Goal: Transaction & Acquisition: Purchase product/service

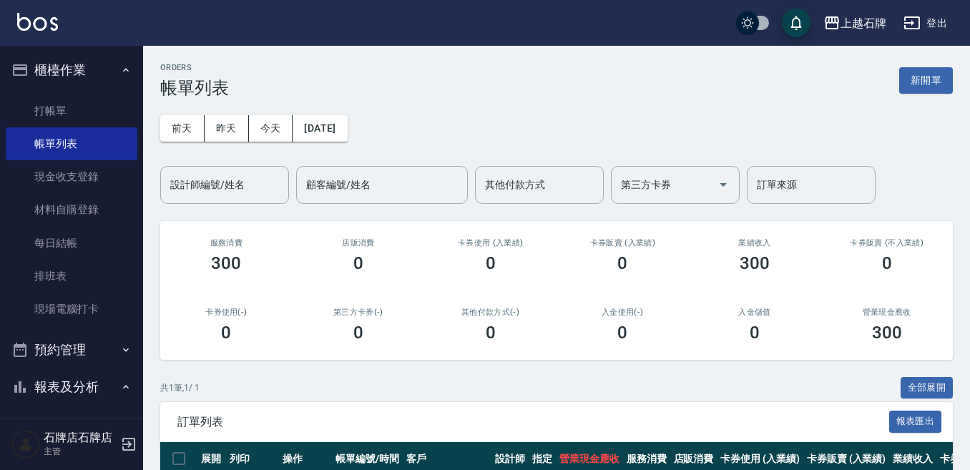
scroll to position [108, 0]
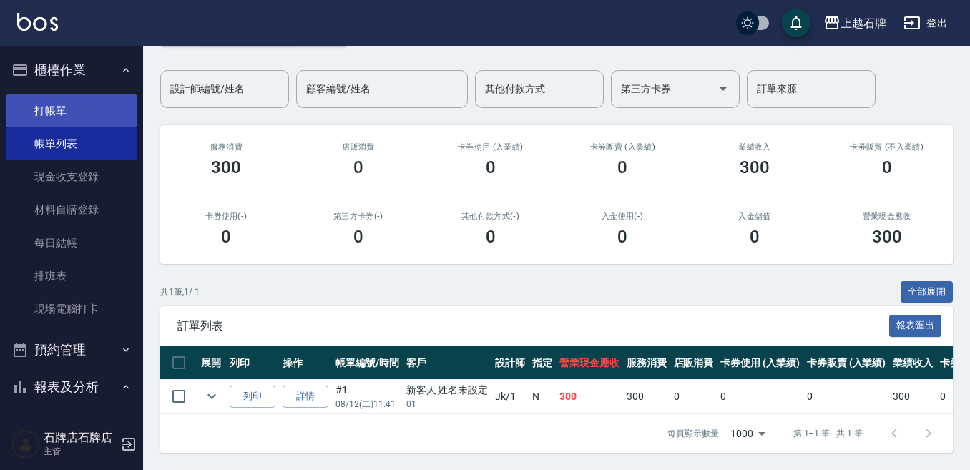
click at [108, 117] on link "打帳單" at bounding box center [72, 110] width 132 height 33
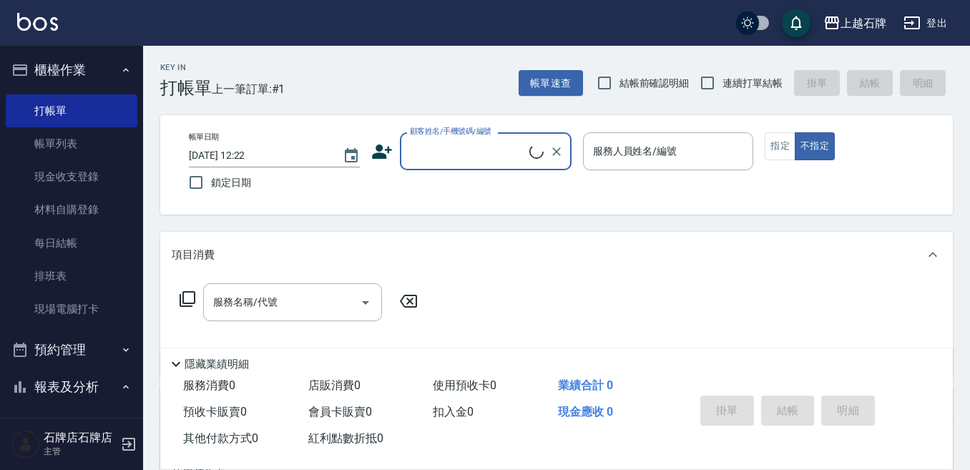
click at [459, 161] on input "顧客姓名/手機號碼/編號" at bounding box center [467, 151] width 123 height 25
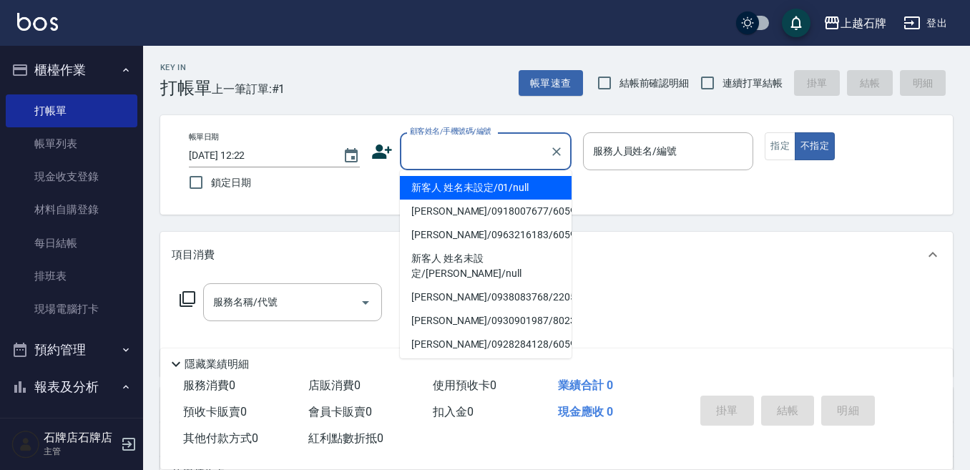
click at [509, 189] on li "新客人 姓名未設定/01/null" at bounding box center [486, 188] width 172 height 24
type input "1"
type input "新客人 姓名未設定/01/null"
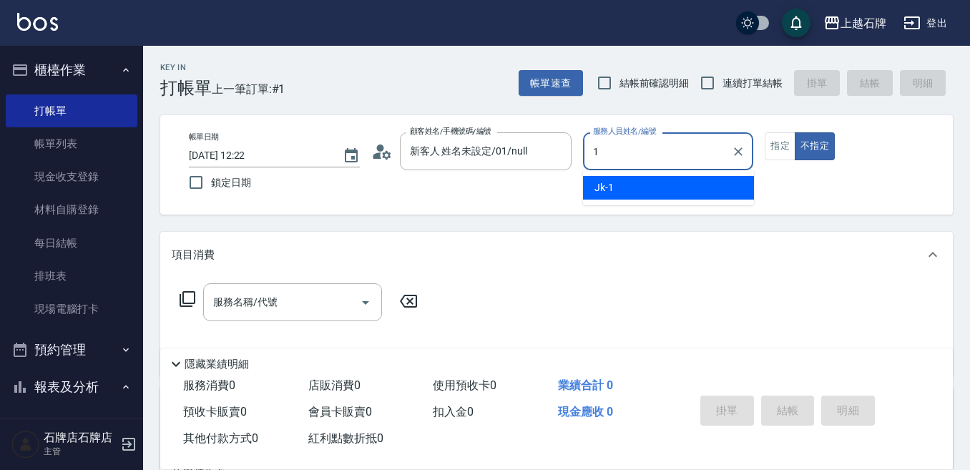
click at [700, 185] on div "Jk -1" at bounding box center [668, 188] width 171 height 24
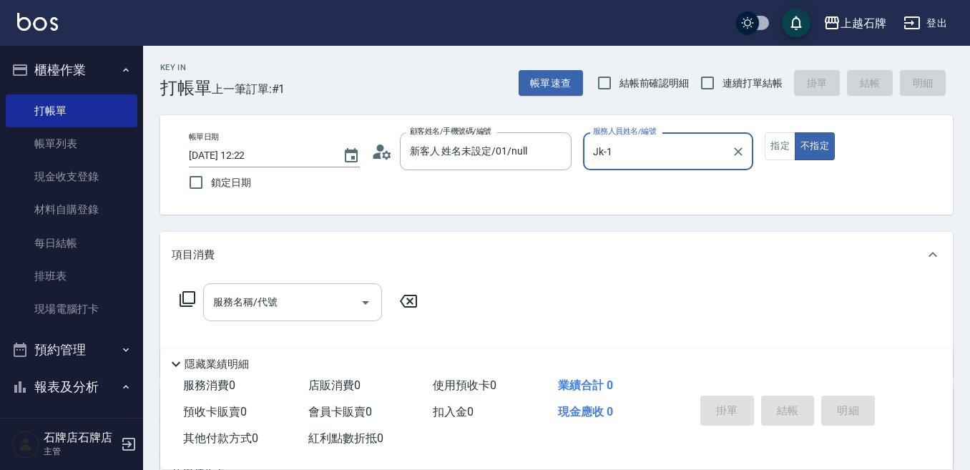
type input "Jk-1"
click at [316, 303] on input "服務名稱/代號" at bounding box center [282, 302] width 145 height 25
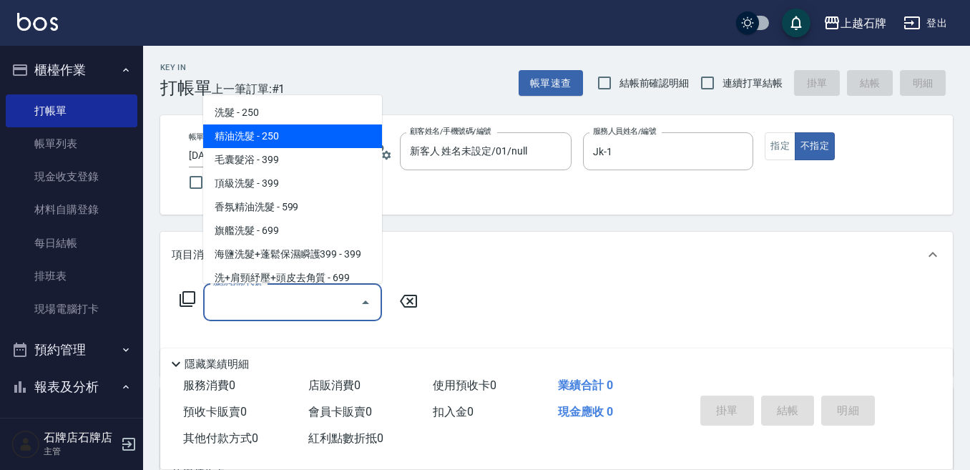
click at [353, 137] on span "精油洗髮 - 250" at bounding box center [292, 136] width 179 height 24
type input "精油洗髮(102)"
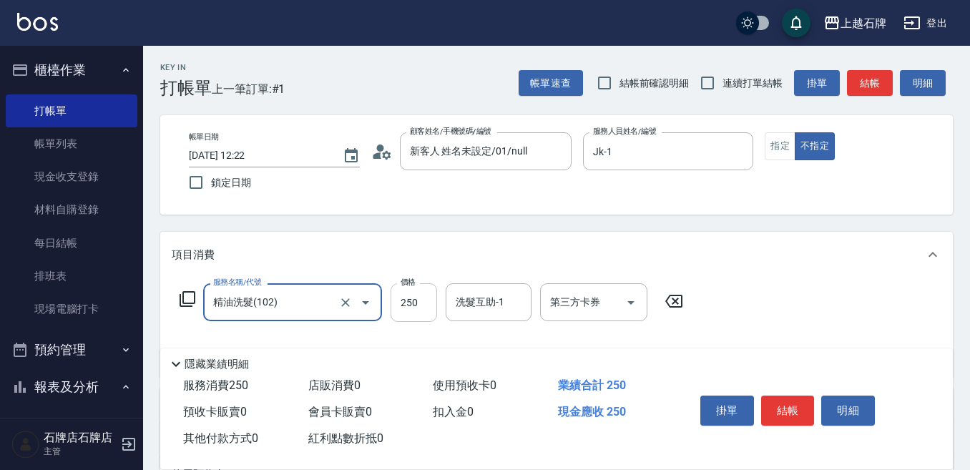
click at [427, 301] on input "250" at bounding box center [414, 302] width 47 height 39
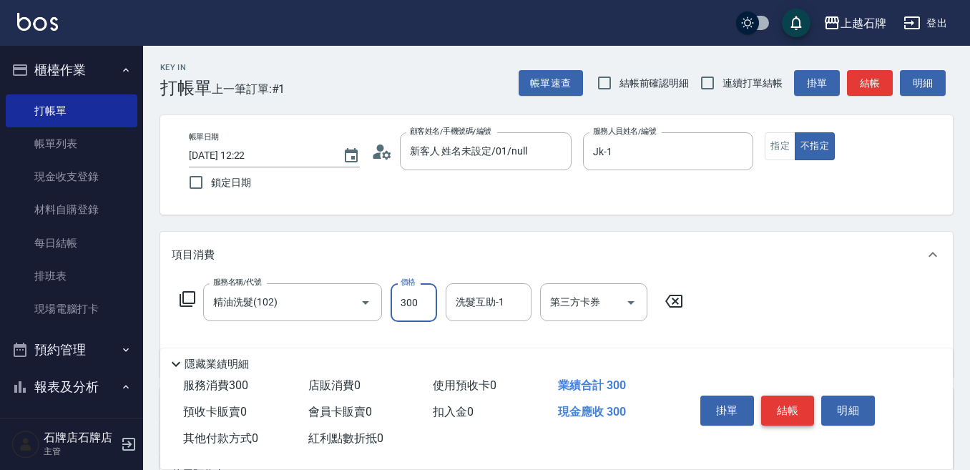
type input "300"
click at [807, 406] on button "結帳" at bounding box center [788, 411] width 54 height 30
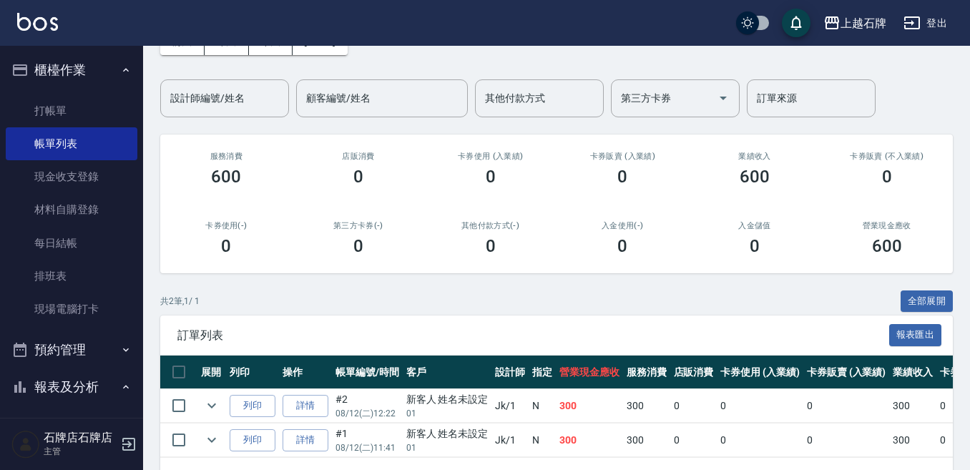
scroll to position [142, 0]
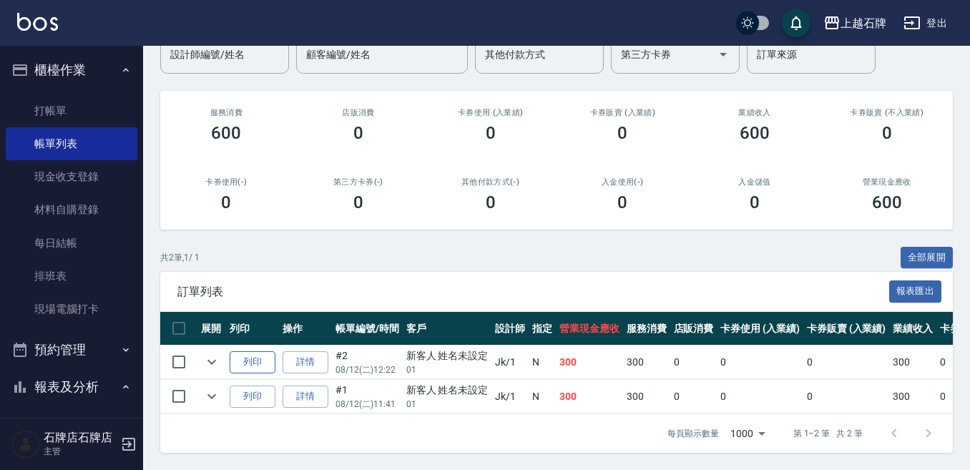
click at [255, 351] on button "列印" at bounding box center [253, 362] width 46 height 22
click at [70, 106] on link "打帳單" at bounding box center [72, 110] width 132 height 33
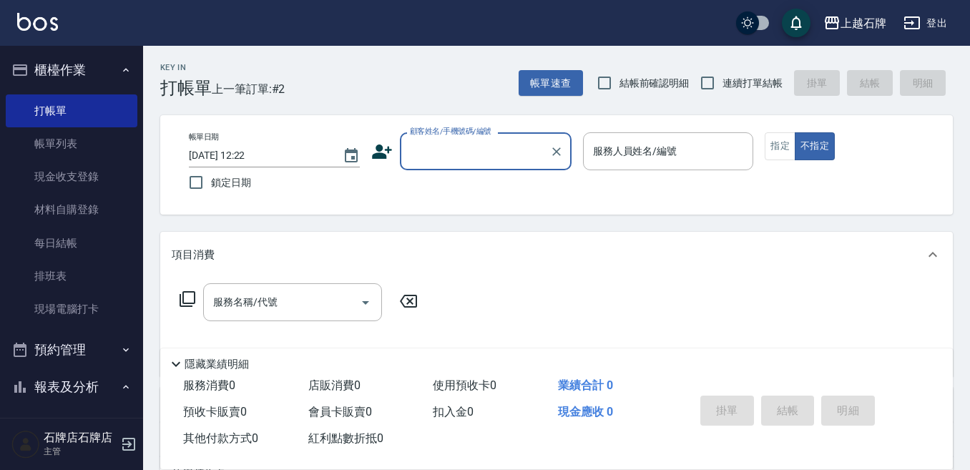
click at [476, 152] on input "顧客姓名/手機號碼/編號" at bounding box center [474, 151] width 137 height 25
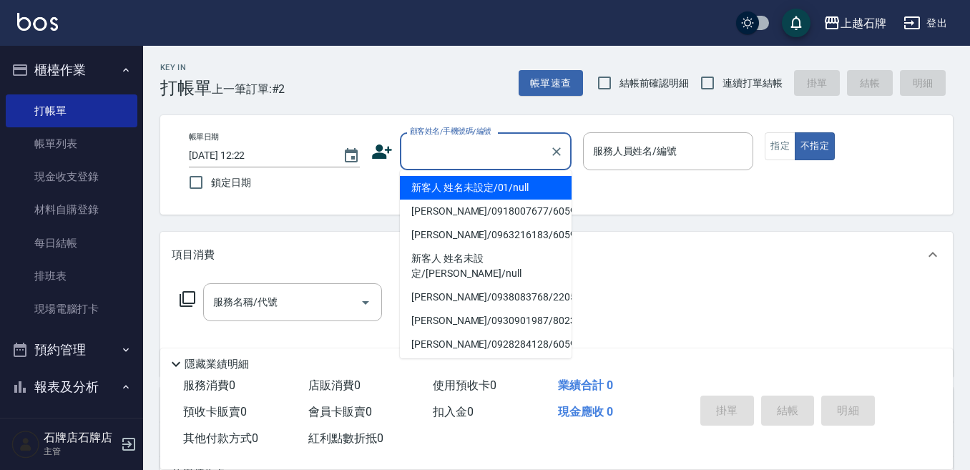
click at [515, 185] on li "新客人 姓名未設定/01/null" at bounding box center [486, 188] width 172 height 24
type input "新客人 姓名未設定/01/null"
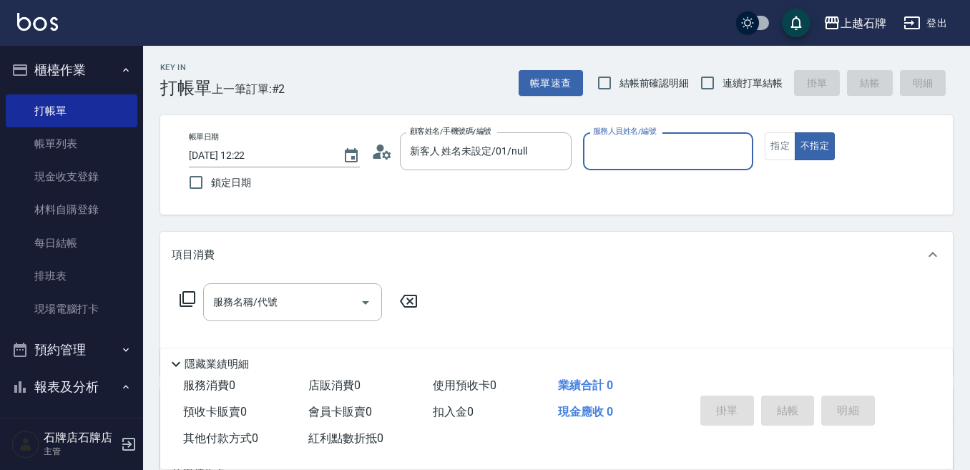
click at [680, 150] on input "服務人員姓名/編號" at bounding box center [669, 151] width 158 height 25
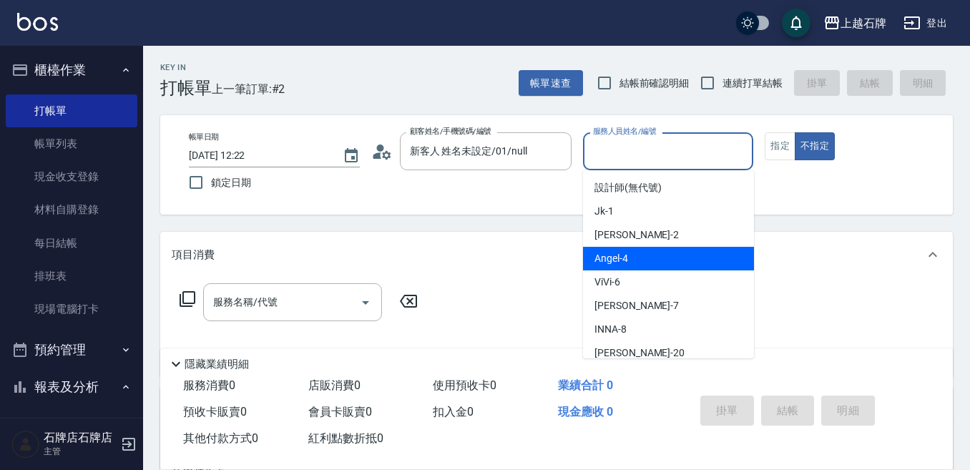
click at [658, 253] on div "[PERSON_NAME] -4" at bounding box center [668, 259] width 171 height 24
type input "[PERSON_NAME]-4"
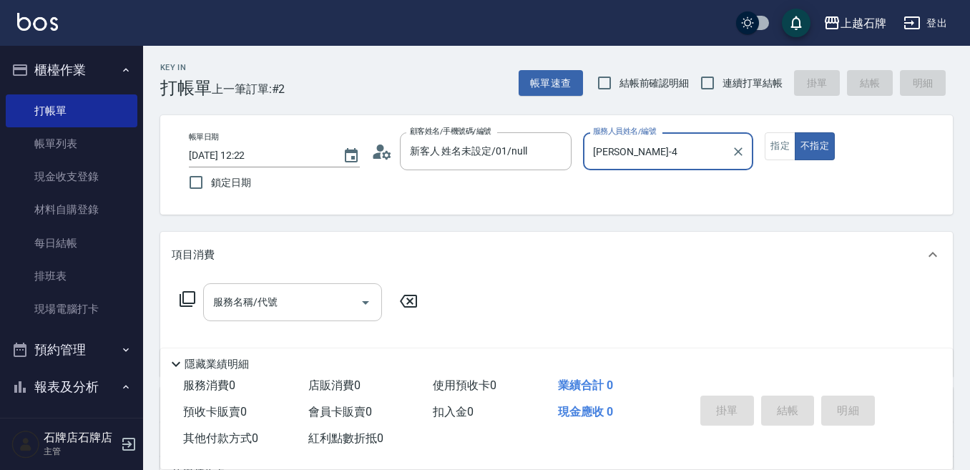
click at [296, 296] on input "服務名稱/代號" at bounding box center [282, 302] width 145 height 25
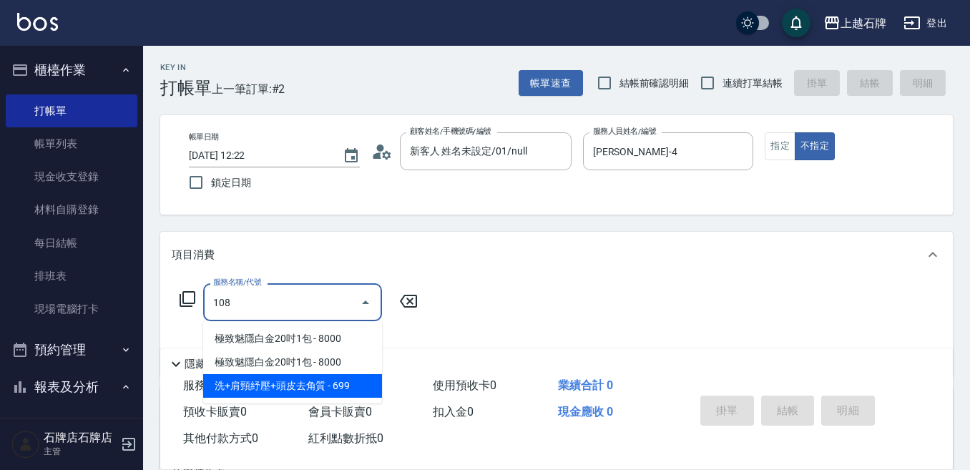
click at [358, 387] on span "洗+肩頸紓壓+頭皮去角質 - 699" at bounding box center [292, 386] width 179 height 24
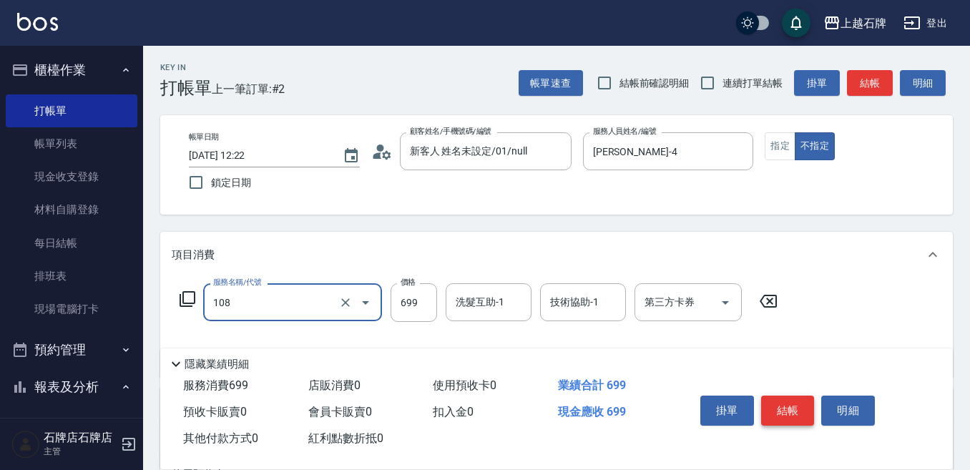
type input "洗+肩頸紓壓+頭皮去角質(108)"
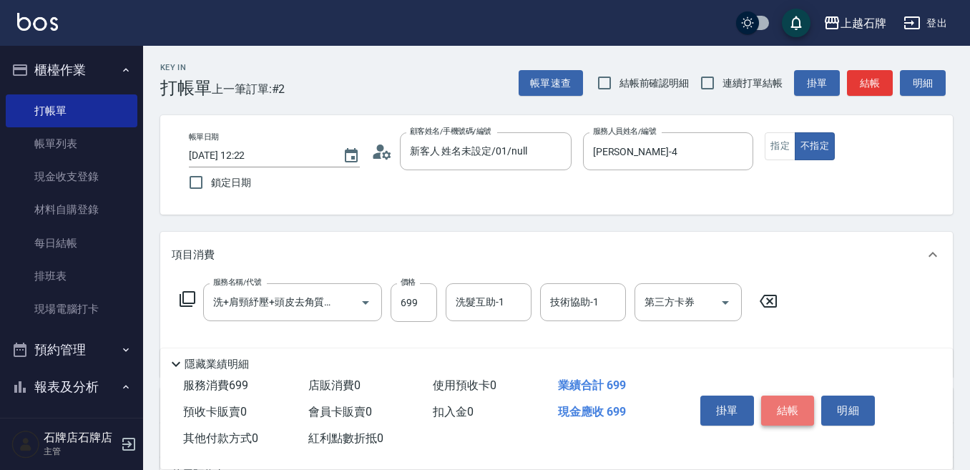
click at [780, 404] on button "結帳" at bounding box center [788, 411] width 54 height 30
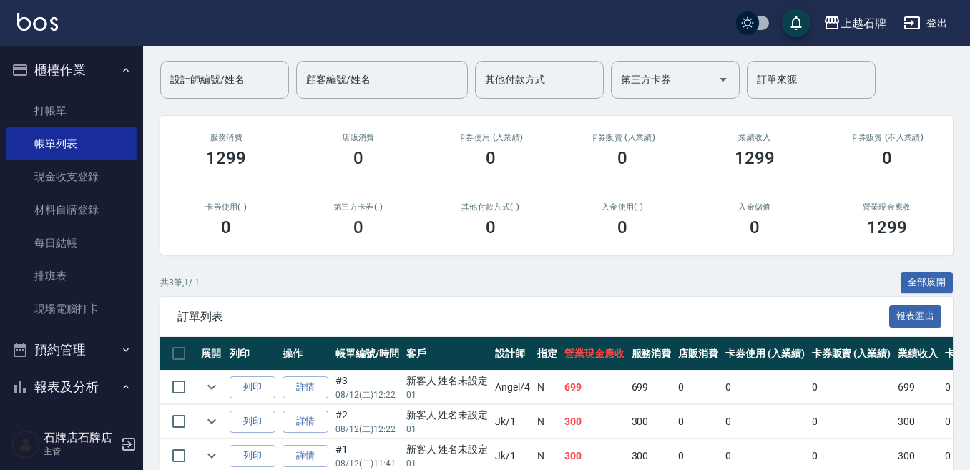
scroll to position [143, 0]
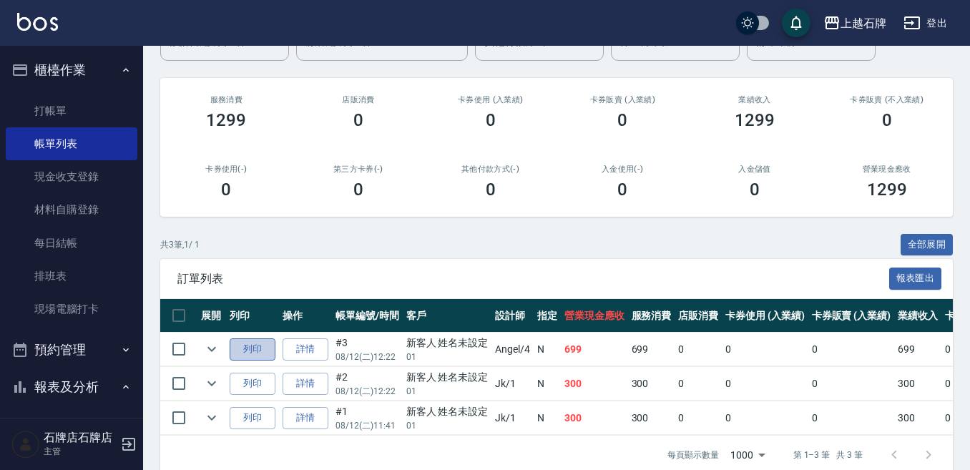
click at [245, 345] on button "列印" at bounding box center [253, 349] width 46 height 22
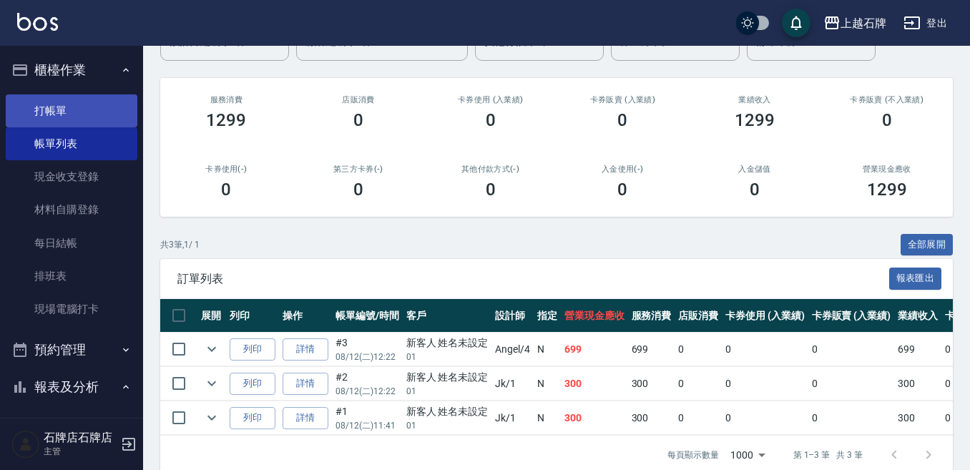
click at [114, 113] on link "打帳單" at bounding box center [72, 110] width 132 height 33
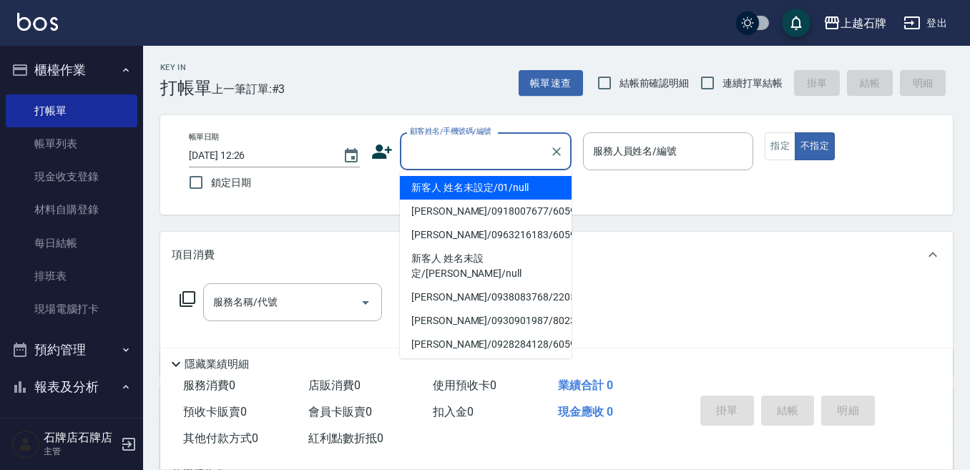
click at [464, 161] on input "顧客姓名/手機號碼/編號" at bounding box center [474, 151] width 137 height 25
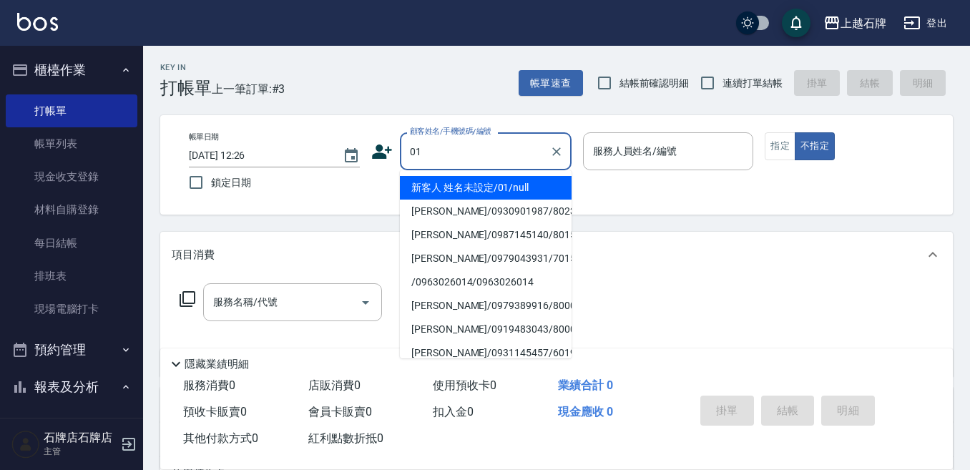
type input "新客人 姓名未設定/01/null"
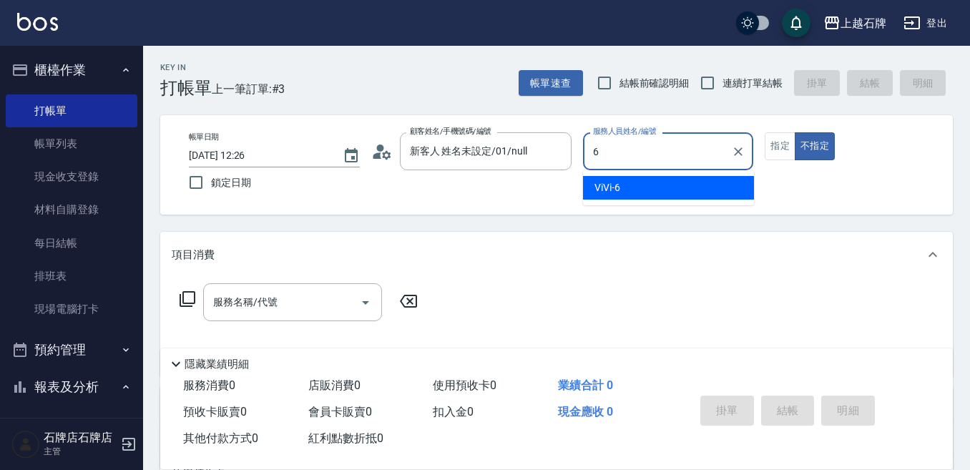
type input "ViVi-6"
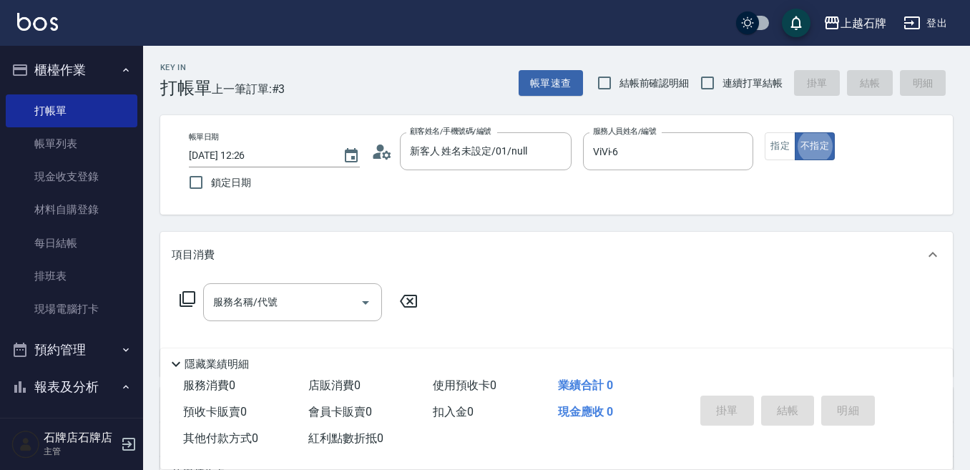
type button "false"
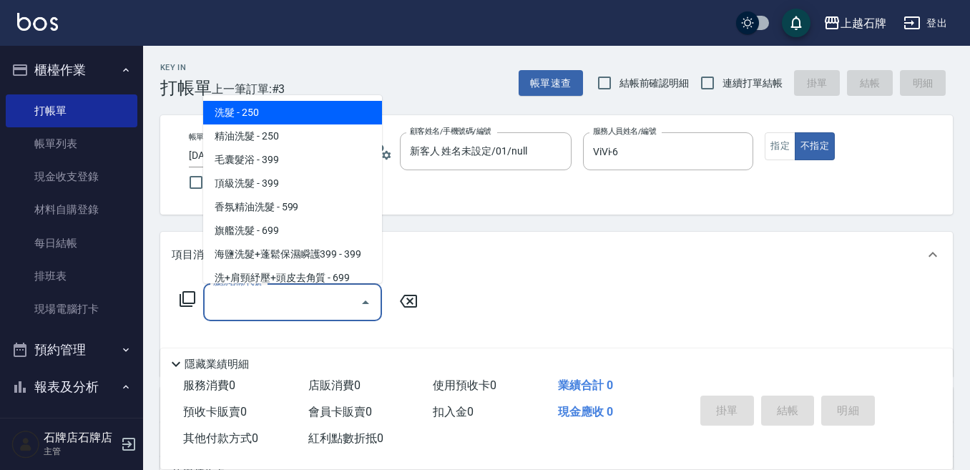
click at [233, 307] on input "服務名稱/代號" at bounding box center [282, 302] width 145 height 25
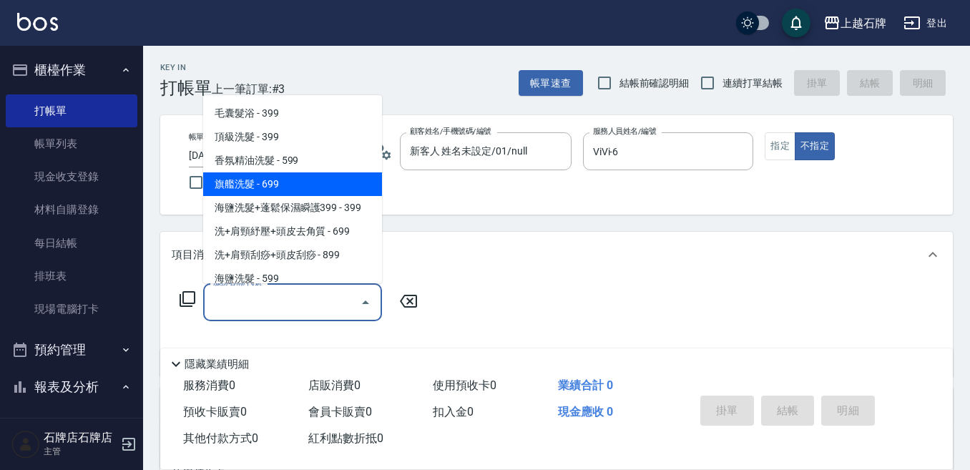
scroll to position [72, 0]
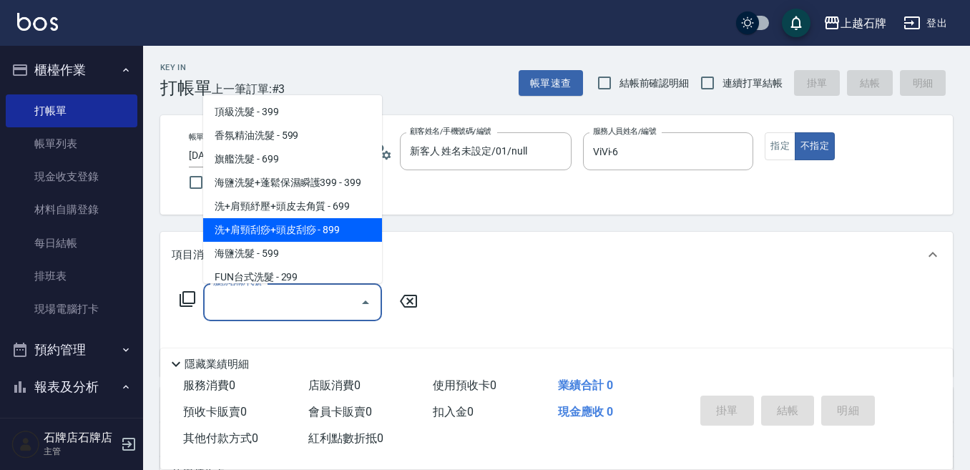
click at [288, 227] on span "洗+肩頸刮痧+頭皮刮痧 - 899" at bounding box center [292, 230] width 179 height 24
type input "洗+肩頸刮痧+頭皮刮痧(109)"
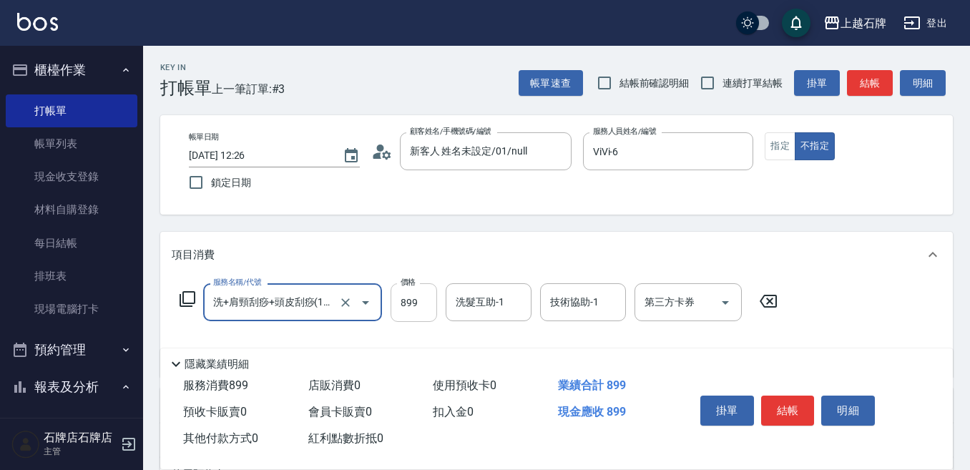
click at [429, 313] on input "899" at bounding box center [414, 302] width 47 height 39
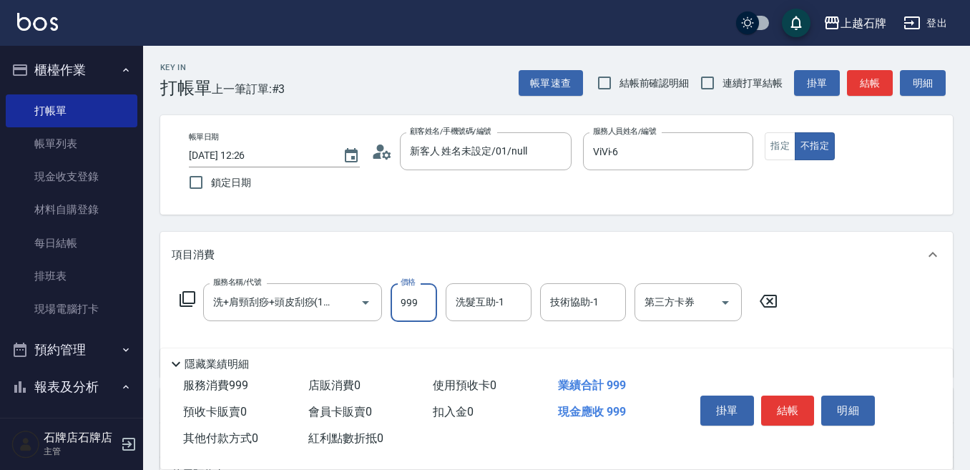
type input "999"
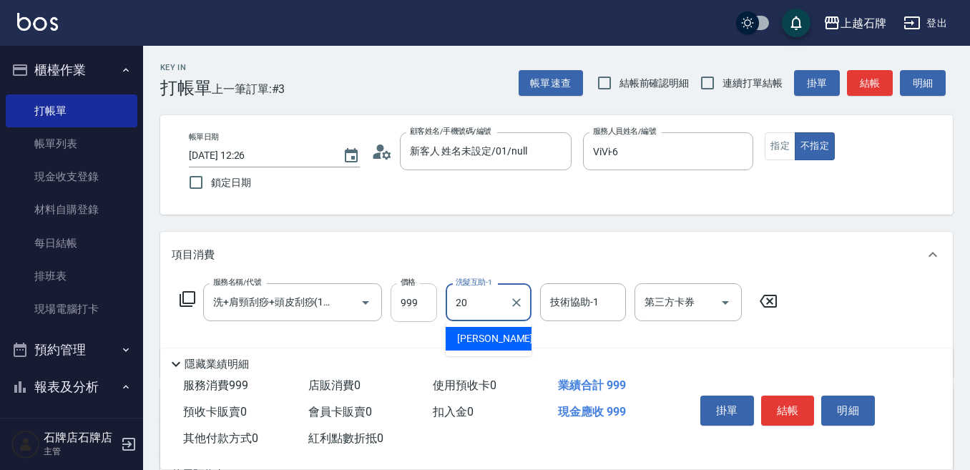
type input "[PERSON_NAME]-20"
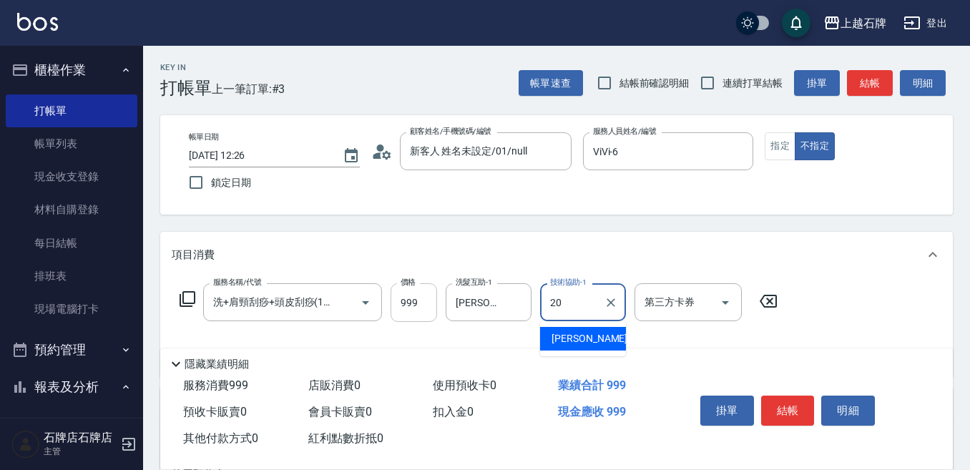
type input "[PERSON_NAME]-20"
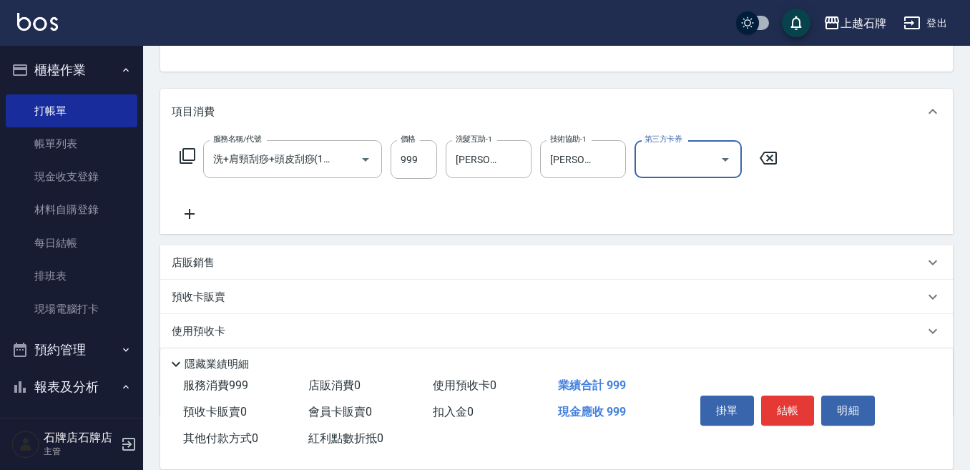
scroll to position [0, 0]
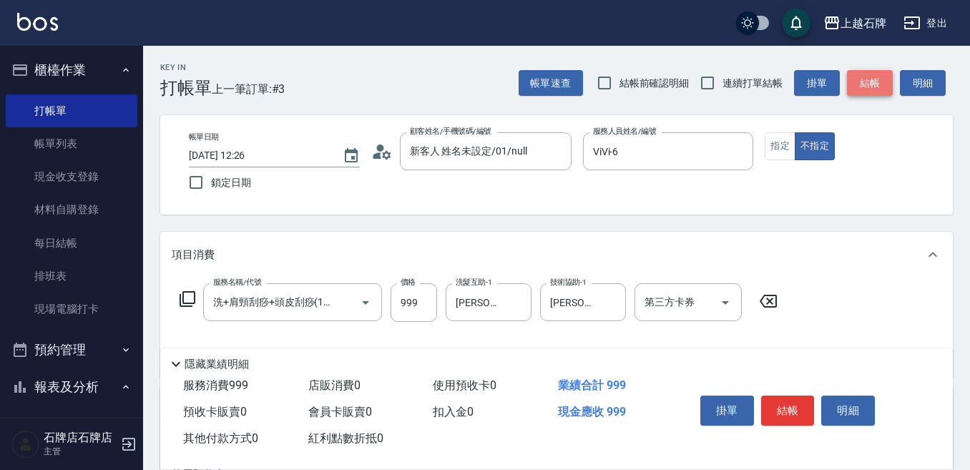
click at [872, 79] on button "結帳" at bounding box center [870, 83] width 46 height 26
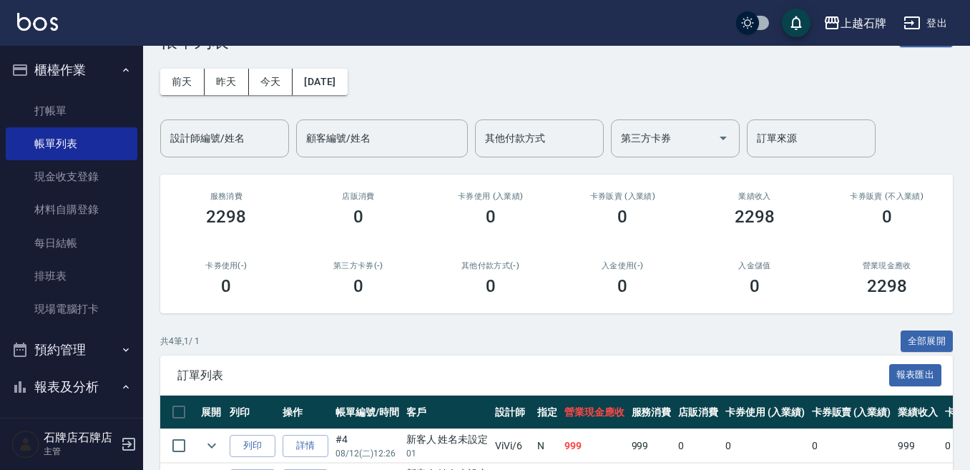
scroll to position [72, 0]
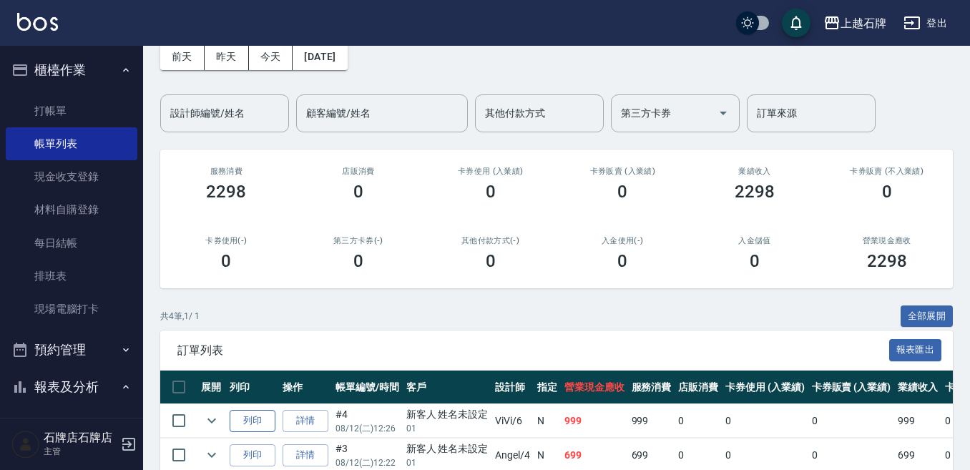
click at [244, 411] on button "列印" at bounding box center [253, 421] width 46 height 22
click at [47, 92] on ul "打帳單 帳單列表 現金收支登錄 材料自購登錄 每日結帳 排班表 現場電腦打卡" at bounding box center [72, 210] width 132 height 243
click at [87, 102] on link "打帳單" at bounding box center [72, 110] width 132 height 33
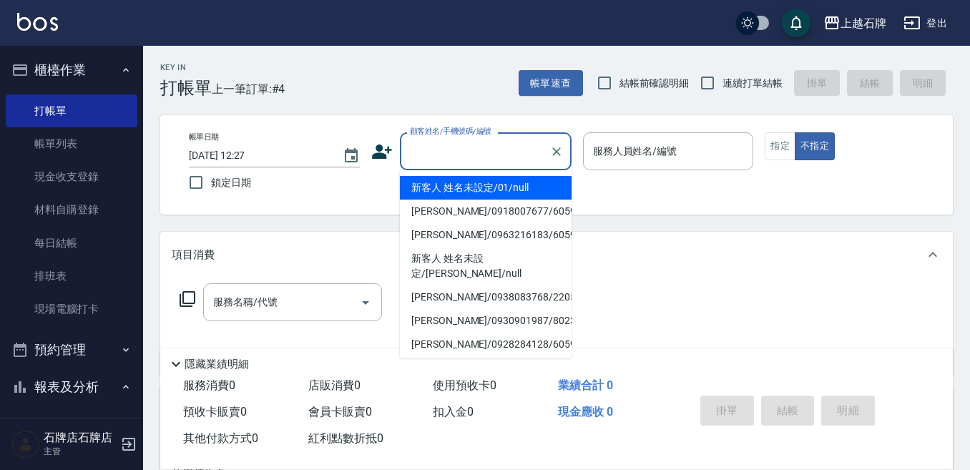
click at [468, 139] on input "顧客姓名/手機號碼/編號" at bounding box center [474, 151] width 137 height 25
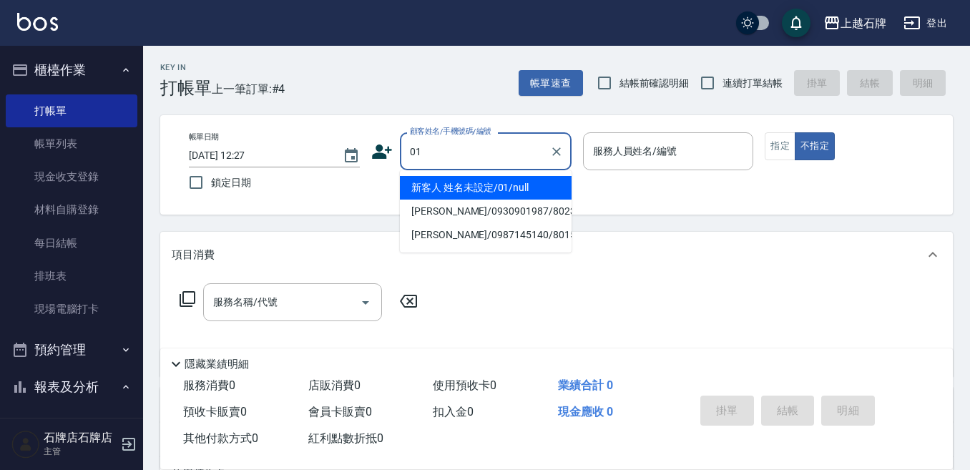
type input "新客人 姓名未設定/01/null"
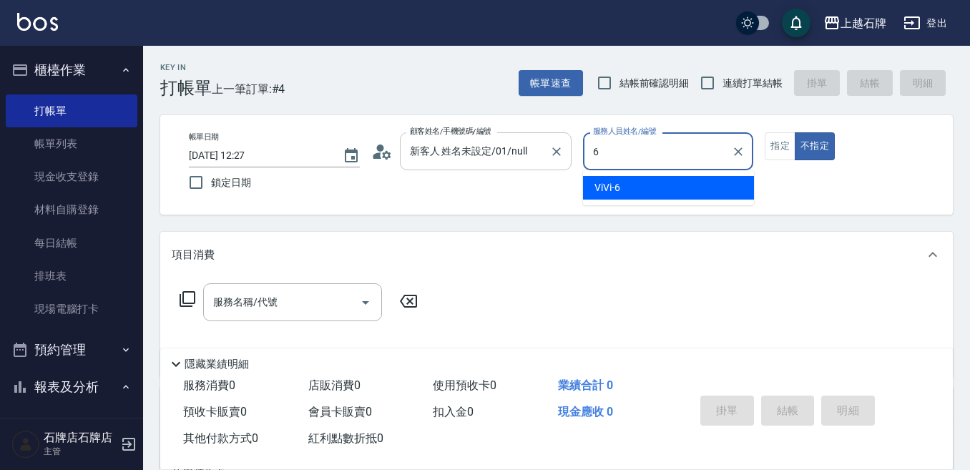
type input "ViVi-6"
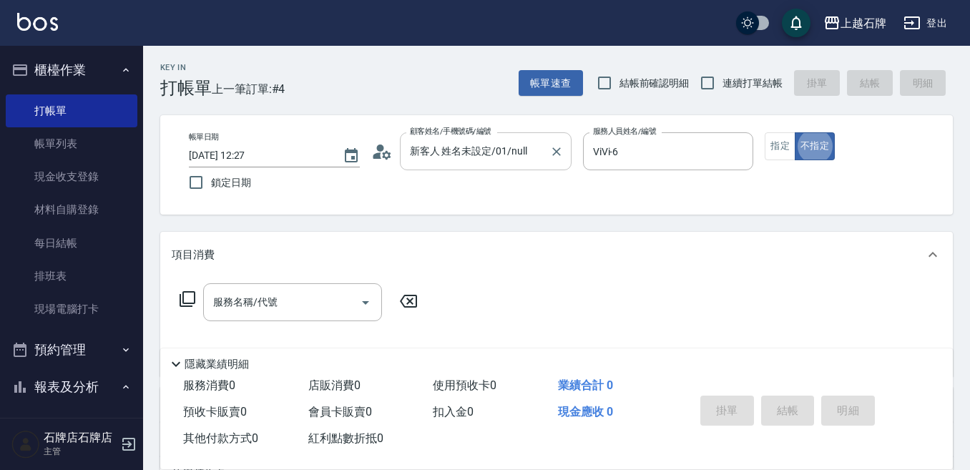
type button "false"
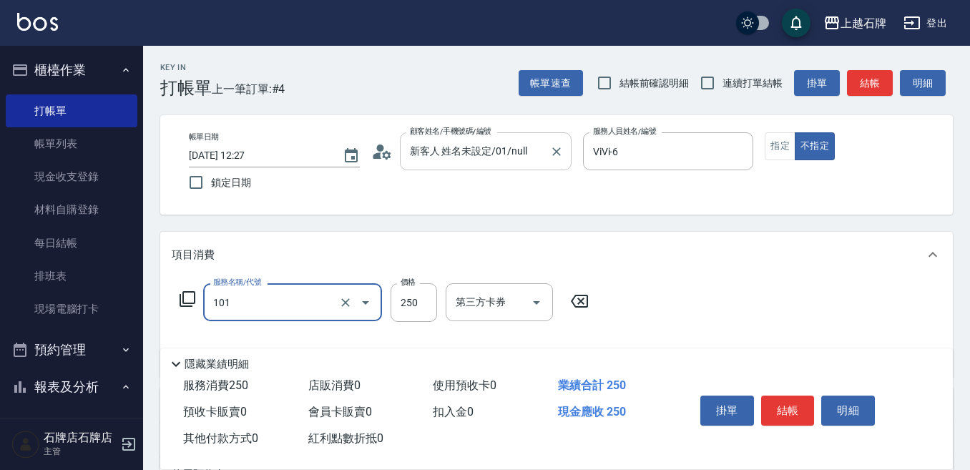
type input "洗髮(101)"
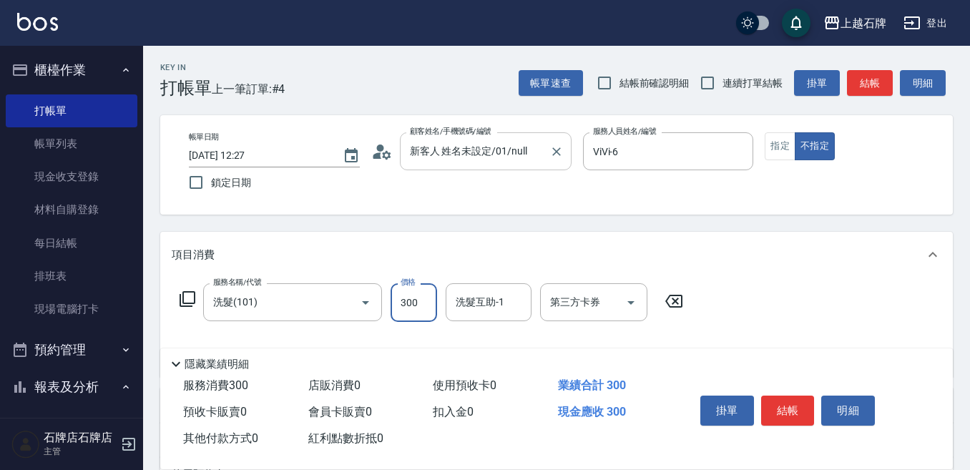
type input "300"
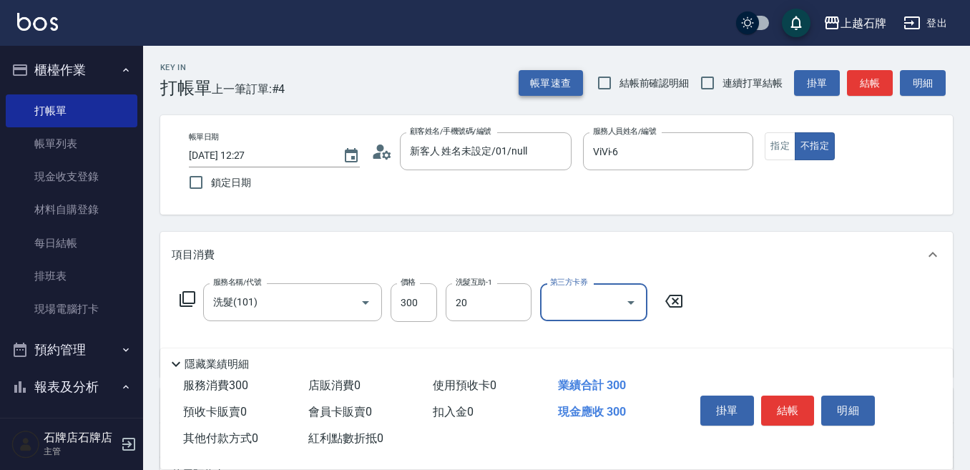
type input "[PERSON_NAME]-20"
drag, startPoint x: 776, startPoint y: 141, endPoint x: 802, endPoint y: 133, distance: 27.6
click at [777, 141] on button "指定" at bounding box center [780, 146] width 31 height 28
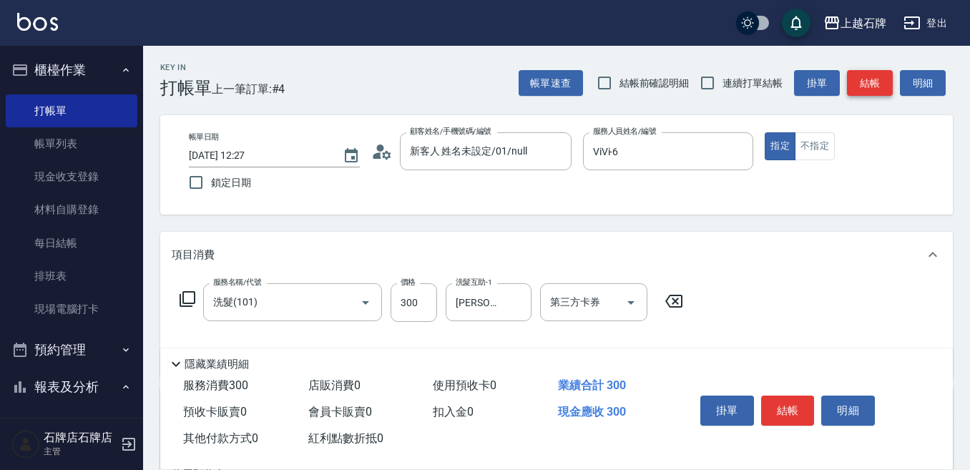
click at [880, 79] on button "結帳" at bounding box center [870, 83] width 46 height 26
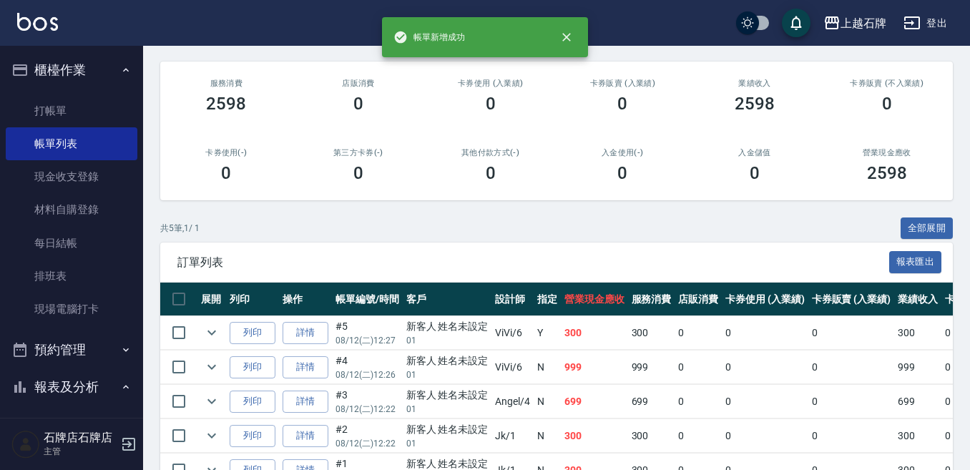
scroll to position [215, 0]
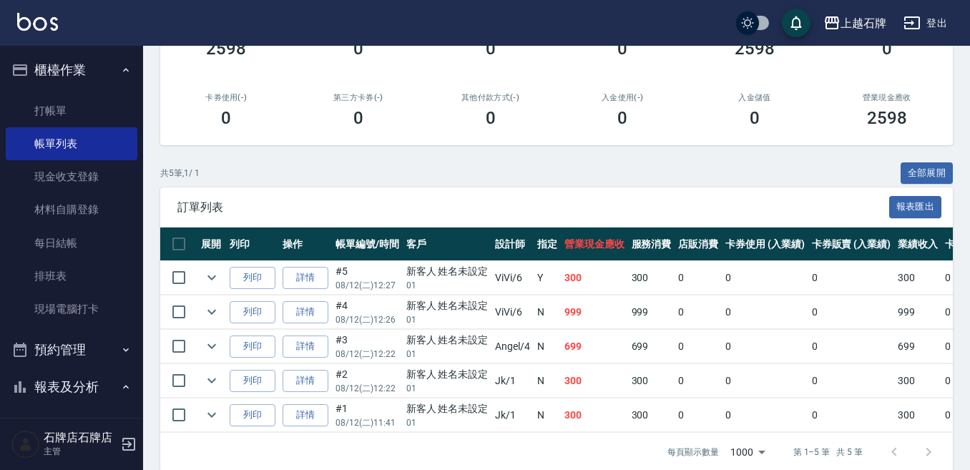
click at [277, 279] on td "列印" at bounding box center [252, 278] width 53 height 34
click at [270, 279] on button "列印" at bounding box center [253, 278] width 46 height 22
click at [109, 101] on link "打帳單" at bounding box center [72, 110] width 132 height 33
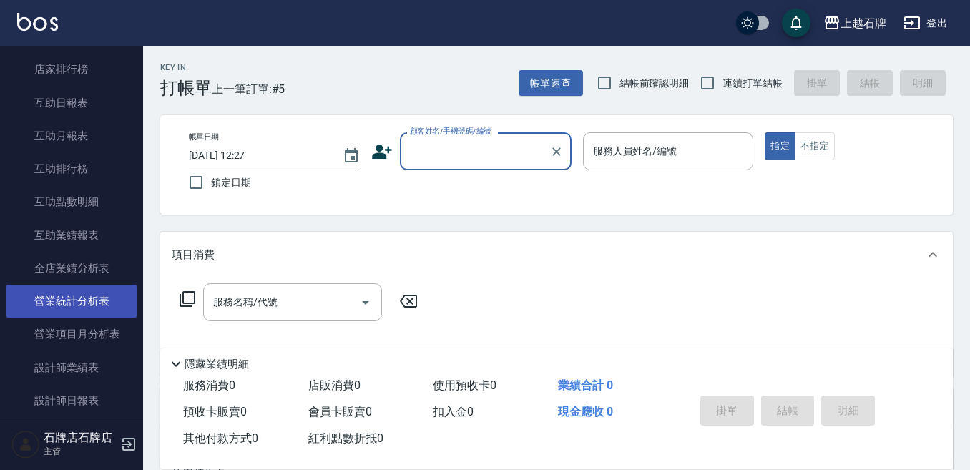
scroll to position [572, 0]
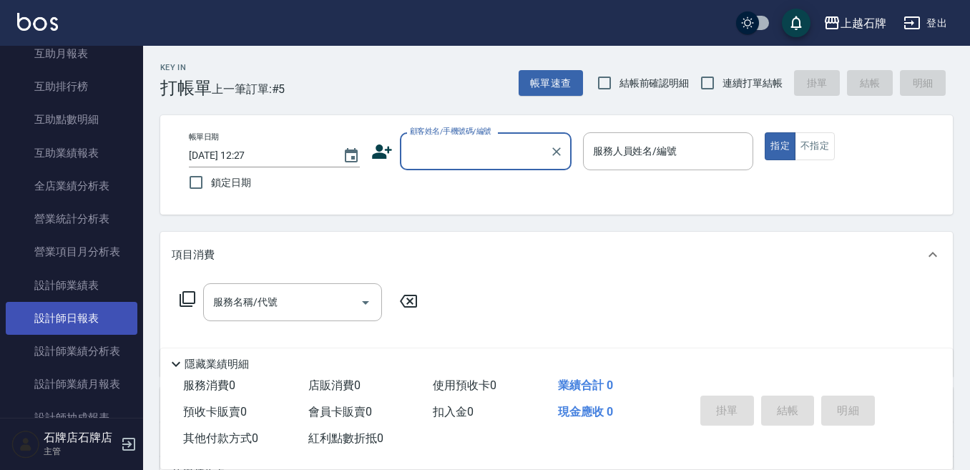
click at [64, 315] on link "設計師日報表" at bounding box center [72, 318] width 132 height 33
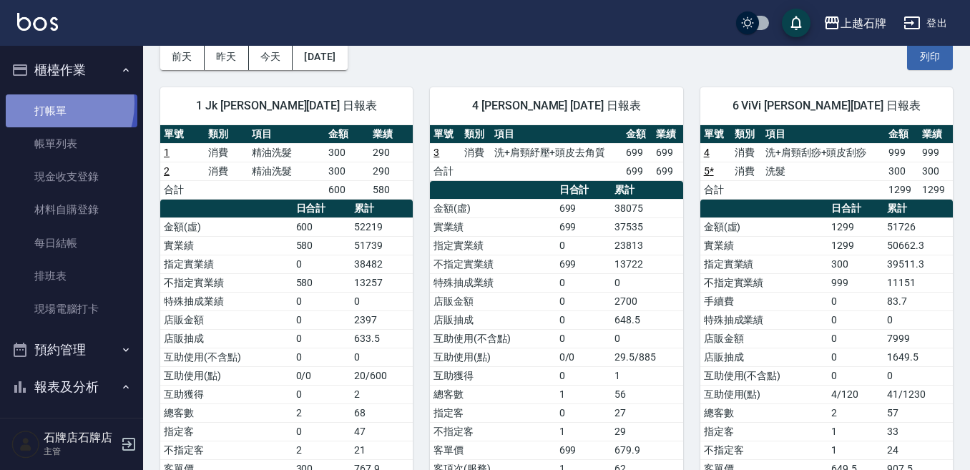
click at [43, 103] on link "打帳單" at bounding box center [72, 110] width 132 height 33
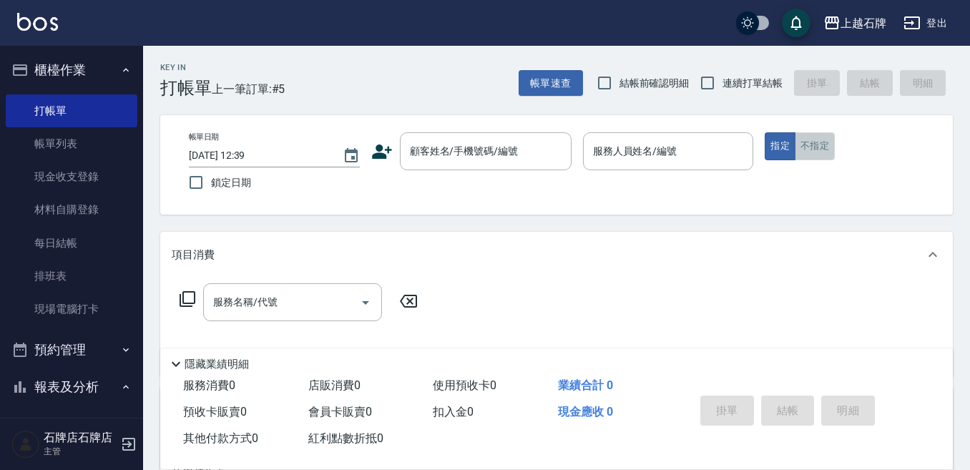
click at [807, 149] on button "不指定" at bounding box center [815, 146] width 40 height 28
click at [456, 104] on div "Key In 打帳單 上一筆訂單:#5 帳單速查 結帳前確認明細 連續打單結帳 掛單 結帳 明細 帳單日期 [DATE] 12:39 鎖定日期 顧客姓名/手機…" at bounding box center [556, 371] width 827 height 651
